Goal: Find specific page/section: Find specific page/section

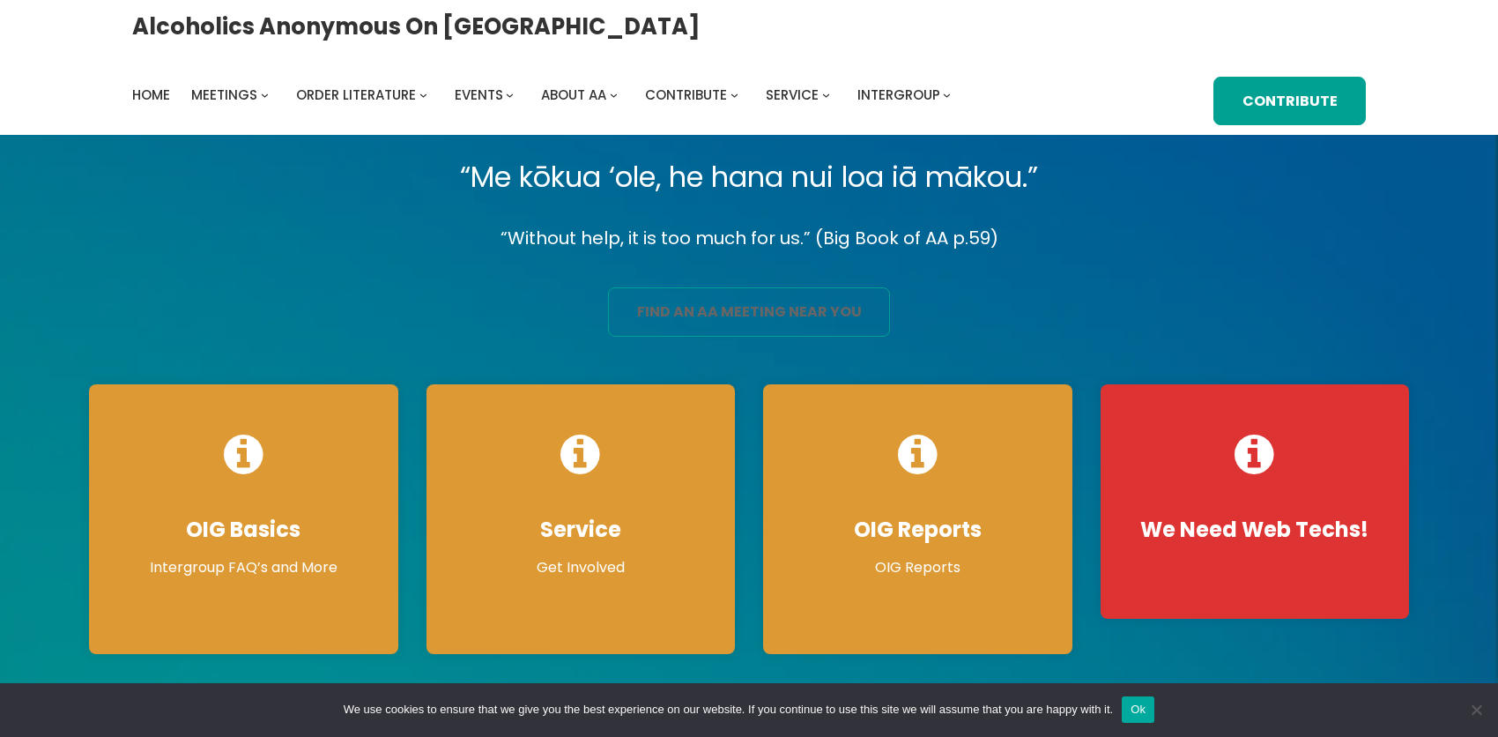
click at [759, 329] on link "find an aa meeting near you" at bounding box center [749, 311] width 282 height 49
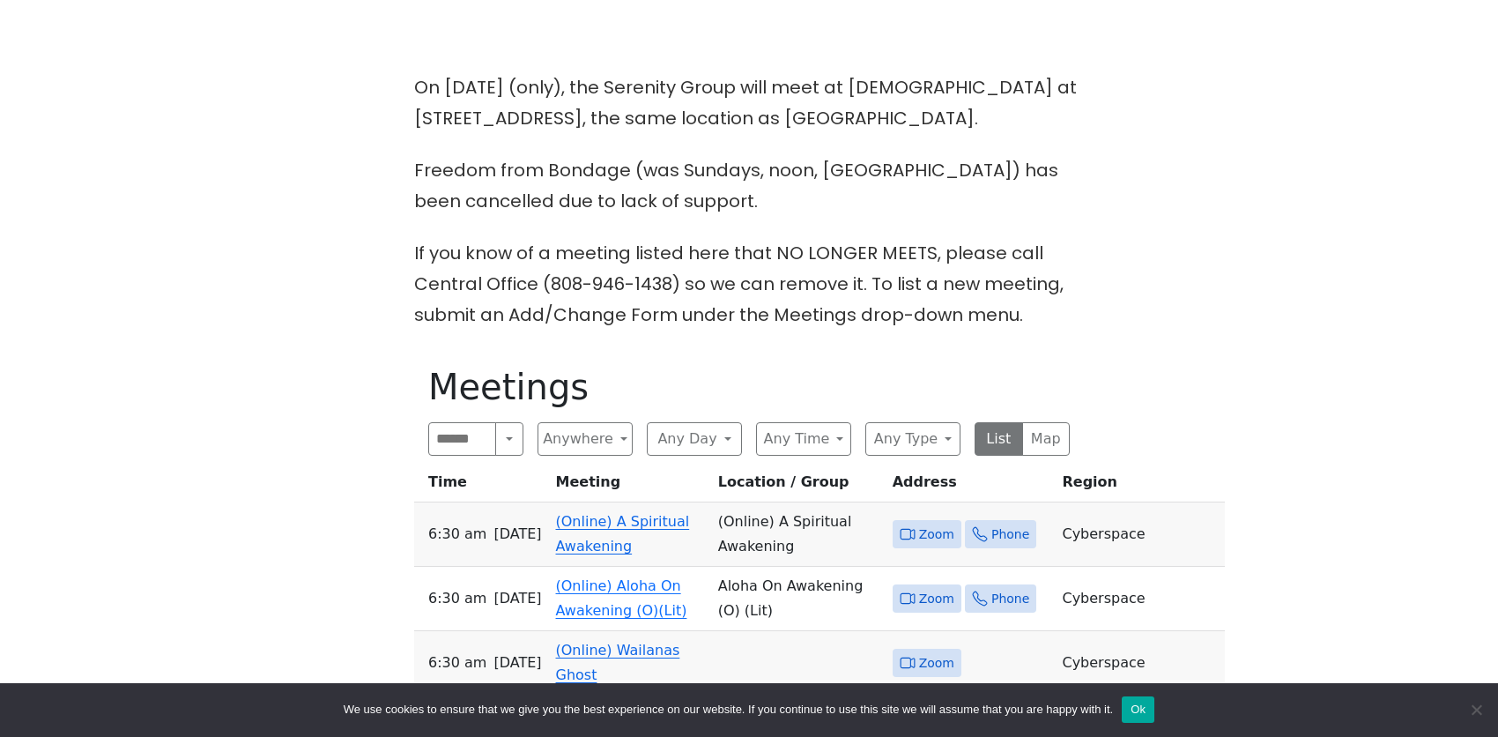
scroll to position [529, 0]
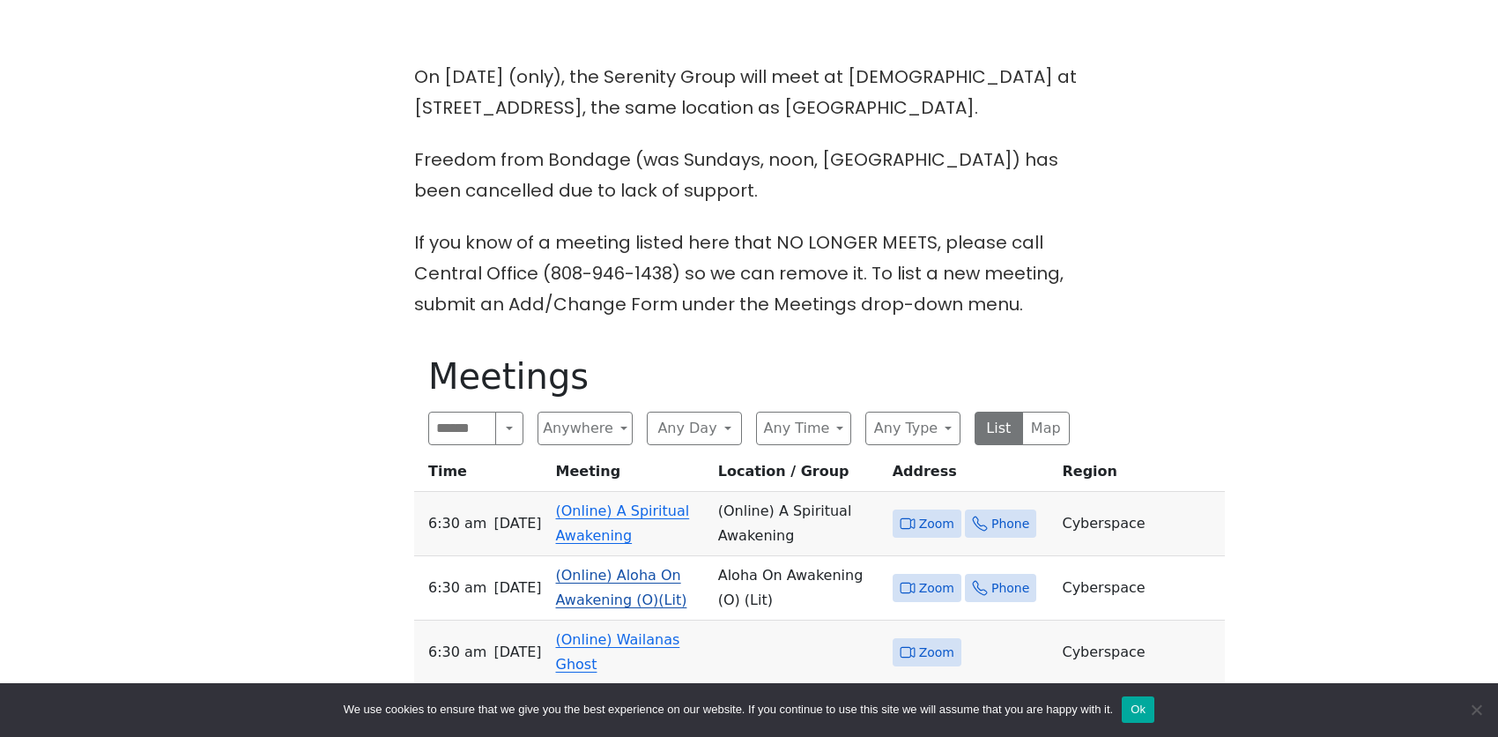
click at [596, 570] on link "(Online) Aloha On Awakening (O)(Lit)" at bounding box center [621, 586] width 131 height 41
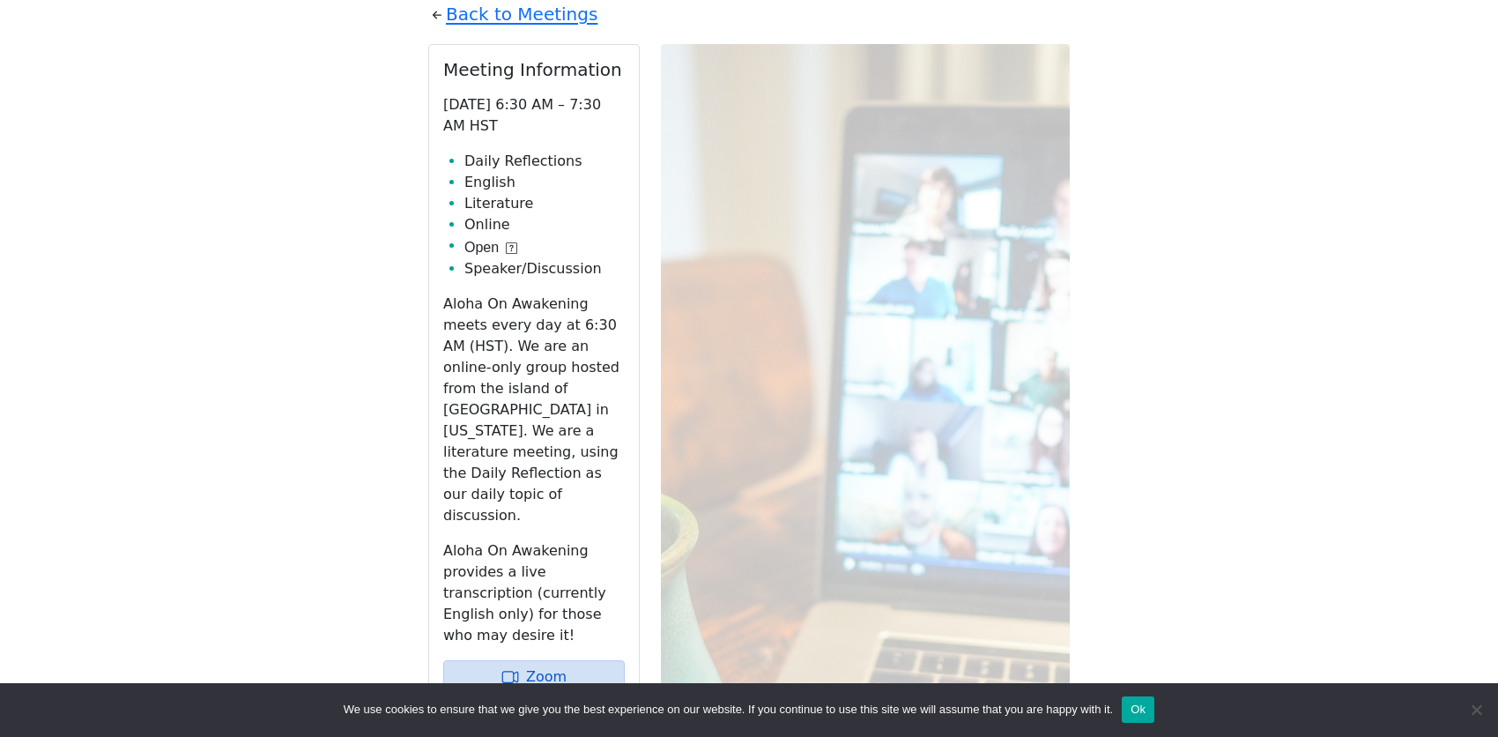
scroll to position [1000, 0]
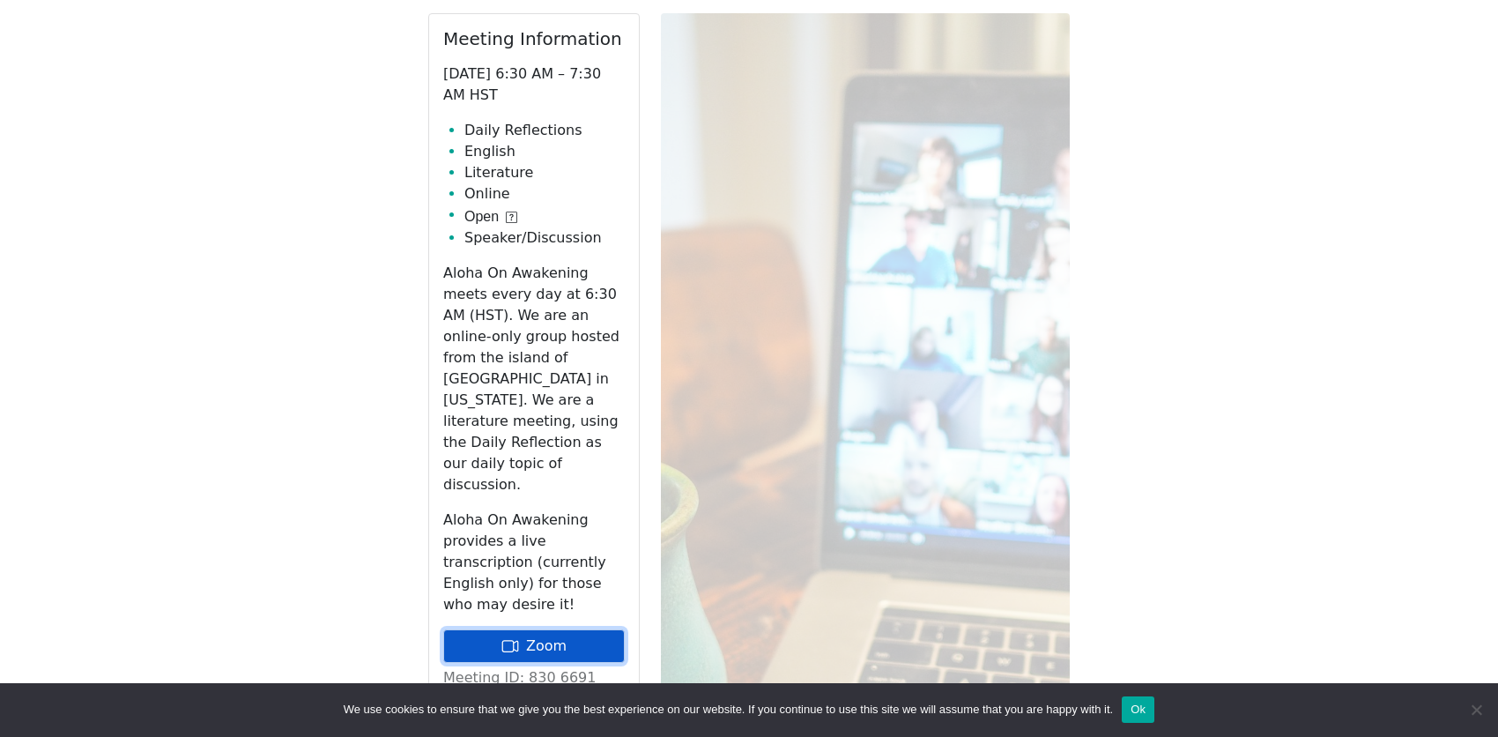
click at [581, 629] on link "Zoom" at bounding box center [533, 645] width 181 height 33
